Goal: Task Accomplishment & Management: Complete application form

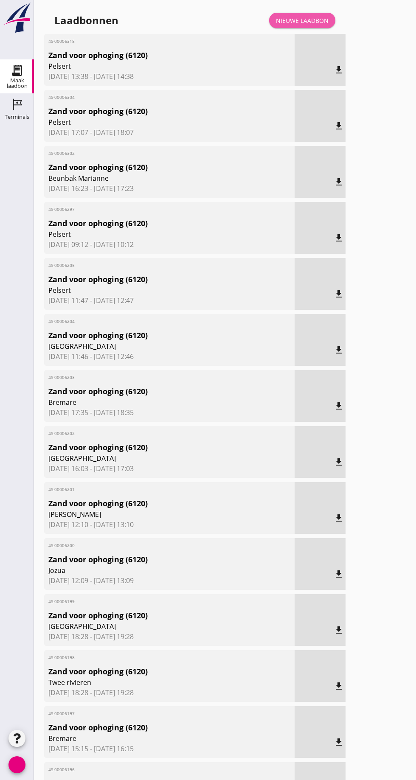
click at [307, 17] on font "Nieuwe laadbon" at bounding box center [302, 21] width 53 height 8
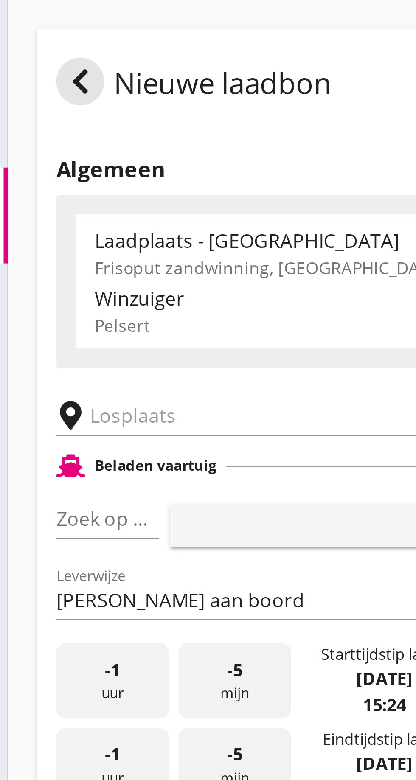
click at [75, 148] on input "text" at bounding box center [135, 148] width 145 height 14
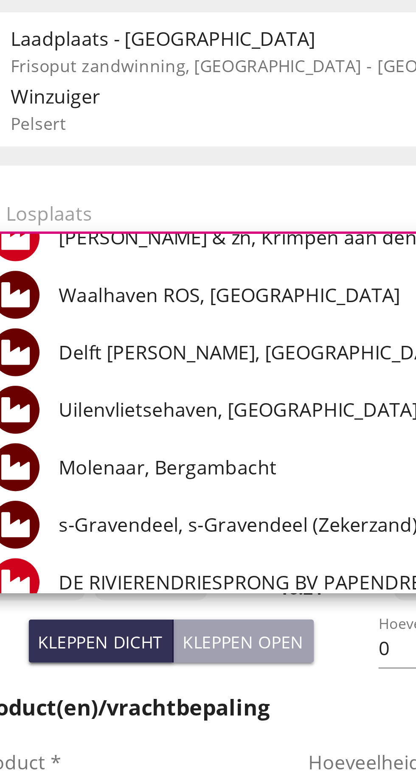
scroll to position [63, 0]
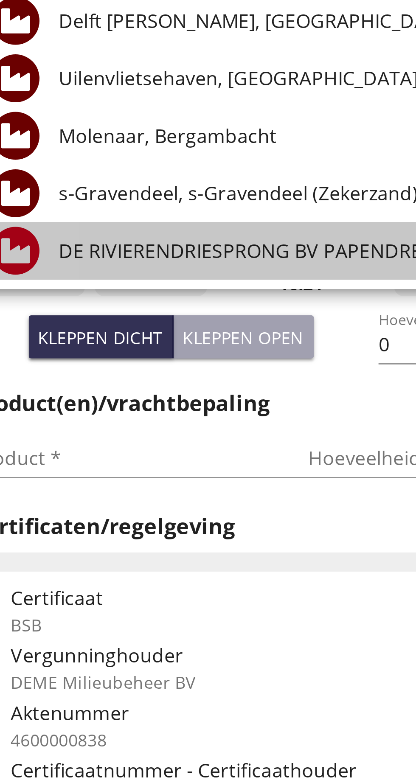
click at [159, 273] on div "DE RIVIERENDRIESPRONG BV PAPENDRECHT, [GEOGRAPHIC_DATA]" at bounding box center [198, 268] width 232 height 20
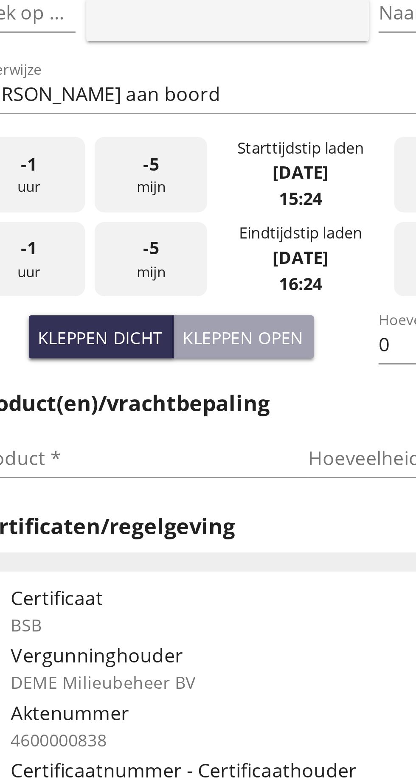
type input "DE RIVIERENDRIESPRONG B.V. [GEOGRAPHIC_DATA], [GEOGRAPHIC_DATA]"
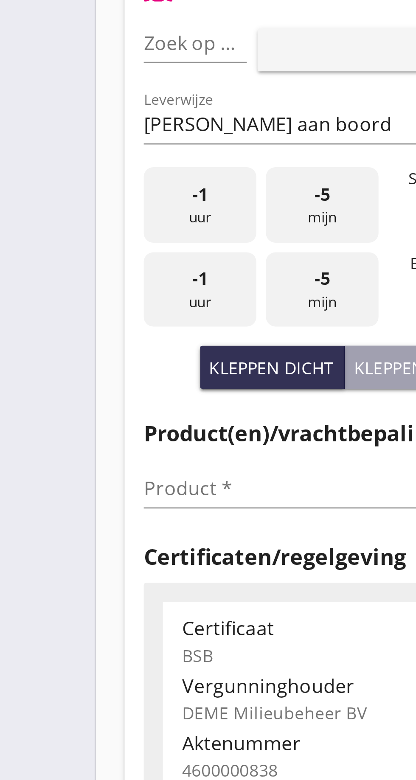
click at [74, 185] on font "pijl_drop_down" at bounding box center [82, 184] width 143 height 10
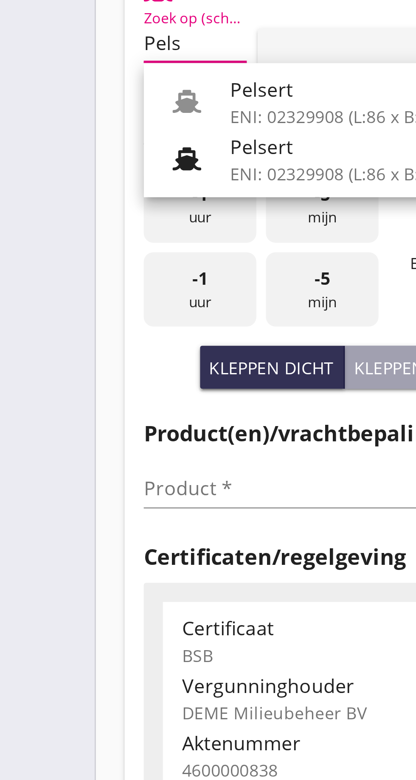
scroll to position [0, 4]
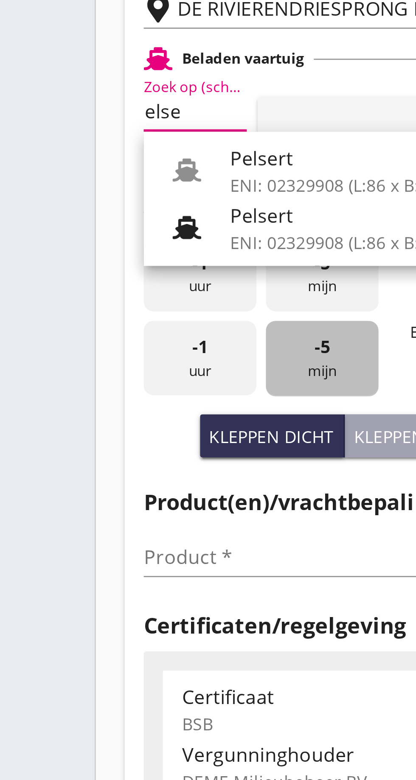
click at [118, 259] on div "-5 mijn" at bounding box center [114, 271] width 40 height 27
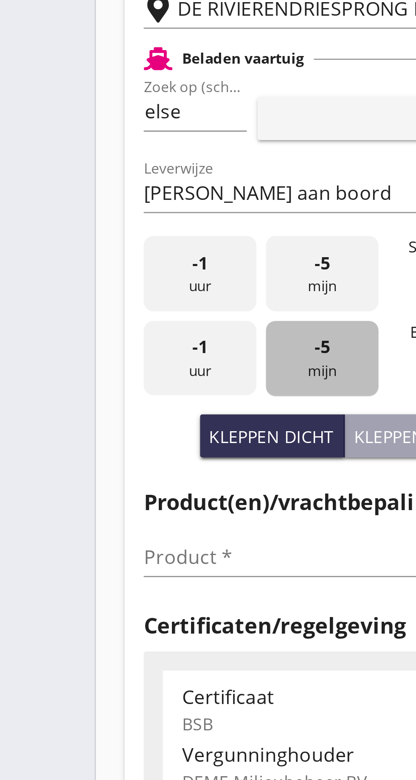
scroll to position [0, 0]
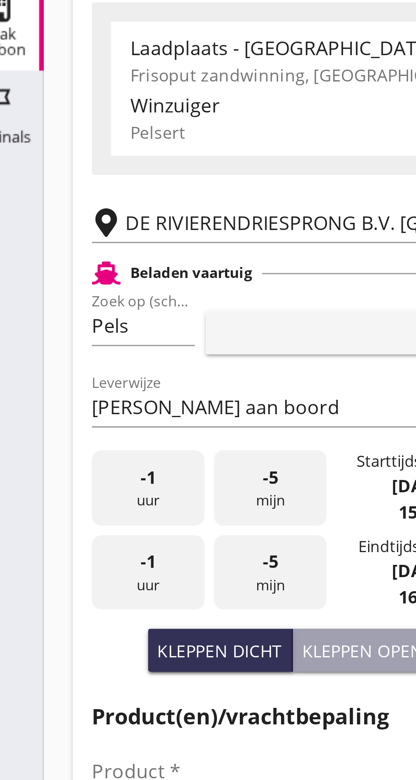
click at [69, 183] on font "pijl_drop_down" at bounding box center [82, 184] width 143 height 10
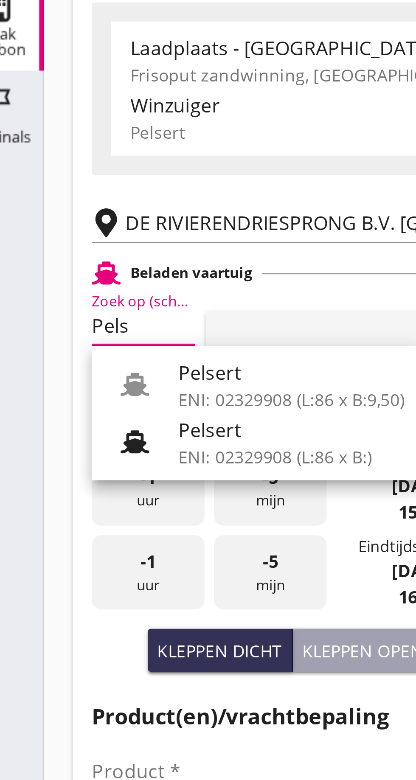
scroll to position [0, 4]
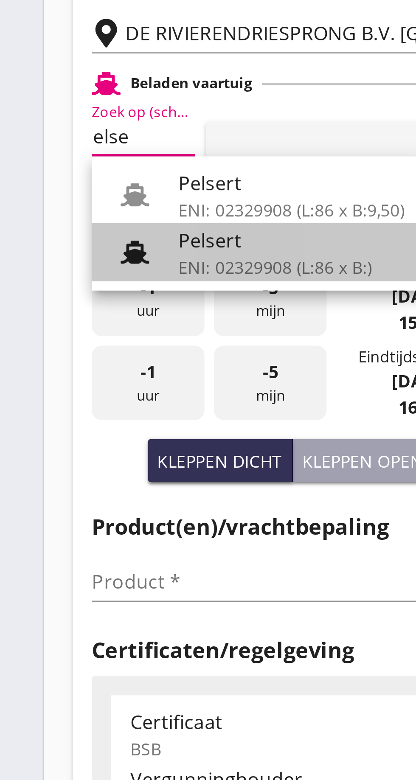
click at [104, 226] on font "ENI: 02329908 (L:86 x B:)" at bounding box center [116, 230] width 69 height 8
type input "Pelsert"
type input "[PERSON_NAME]"
type input "1087"
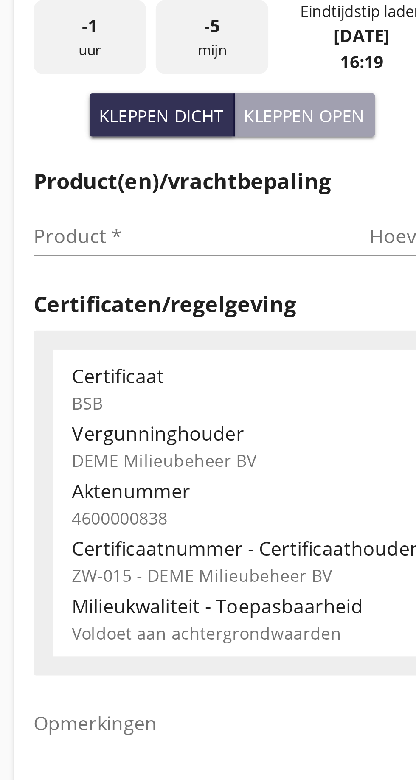
click at [66, 340] on input "Product *" at bounding box center [104, 342] width 107 height 14
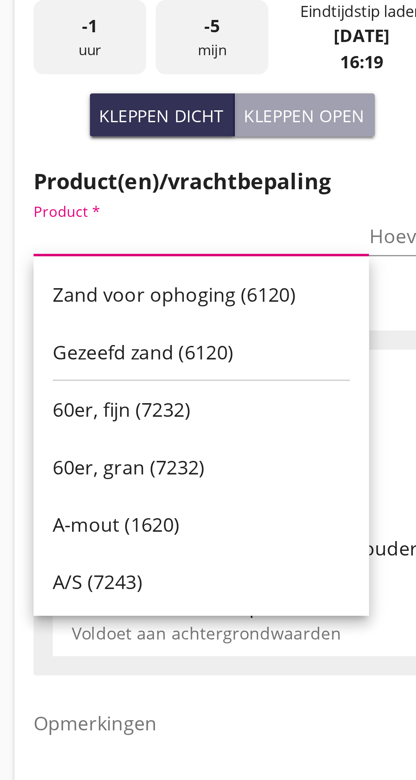
scroll to position [0, 0]
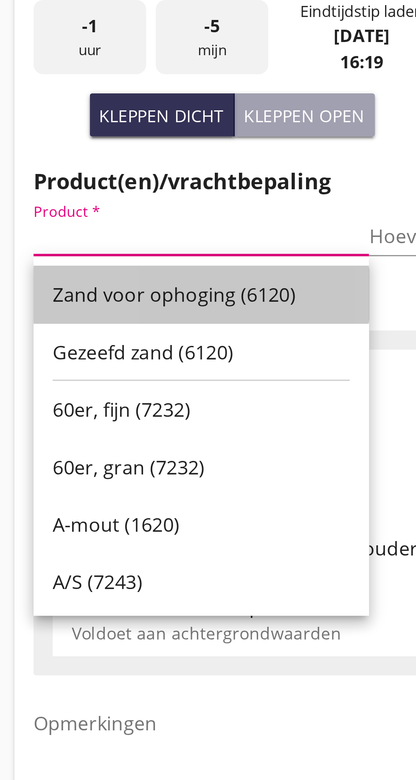
click at [118, 365] on font "Zand voor ophoging (6120)" at bounding box center [101, 362] width 86 height 9
type input "Zand voor ophoging (6120)"
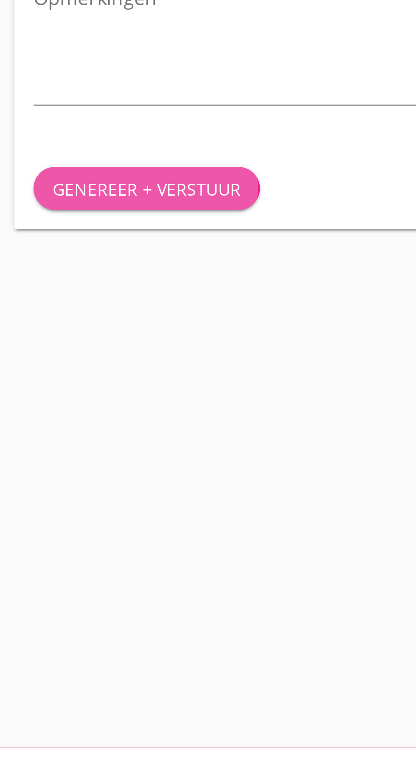
click at [94, 579] on font "Genereer + verstuur" at bounding box center [91, 582] width 67 height 8
